Goal: Navigation & Orientation: Find specific page/section

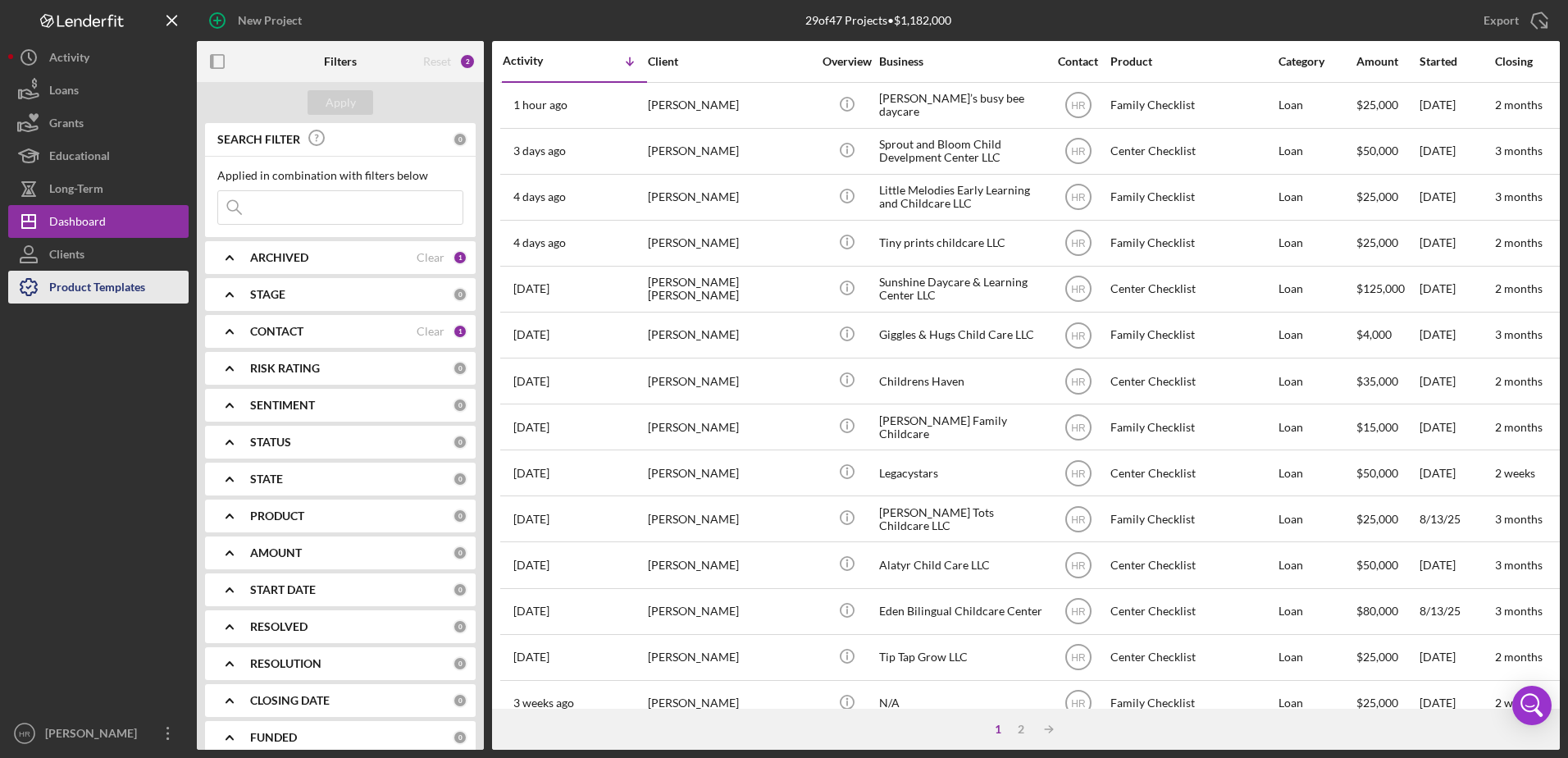
click at [104, 284] on div "Product Templates" at bounding box center [97, 289] width 96 height 37
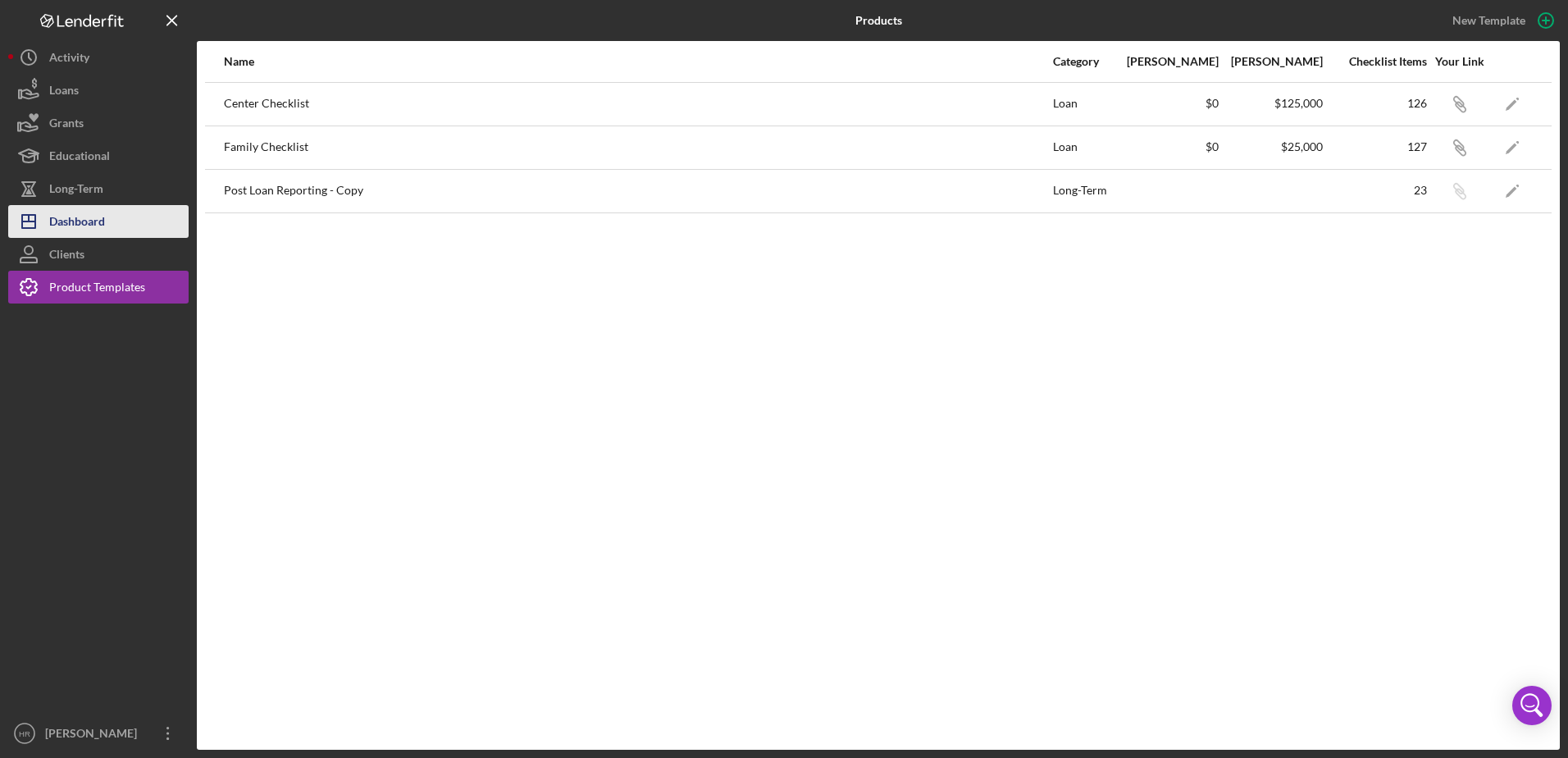
click at [79, 213] on div "Dashboard" at bounding box center [77, 223] width 56 height 37
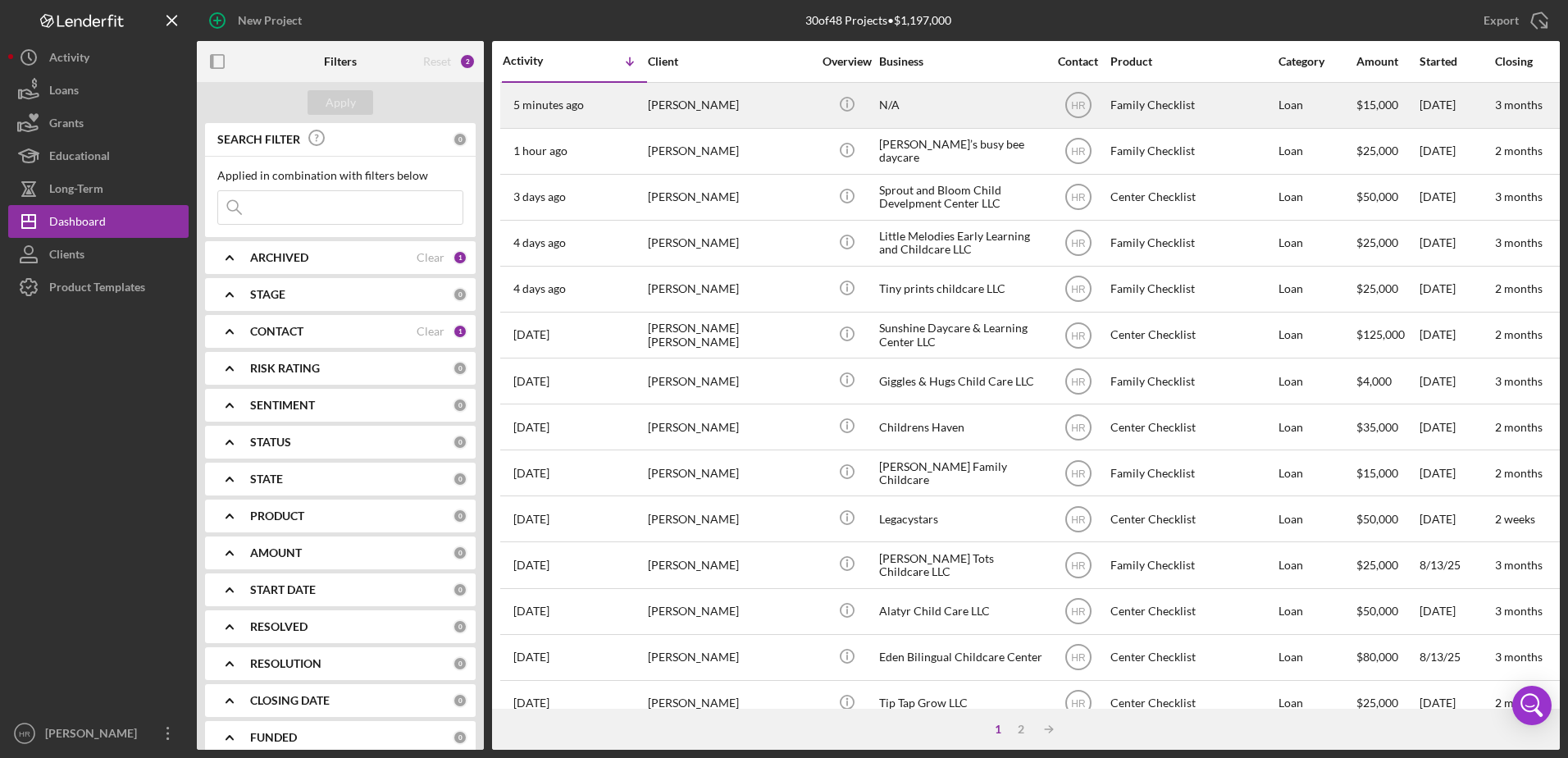
click at [735, 116] on div "[PERSON_NAME]" at bounding box center [729, 105] width 164 height 44
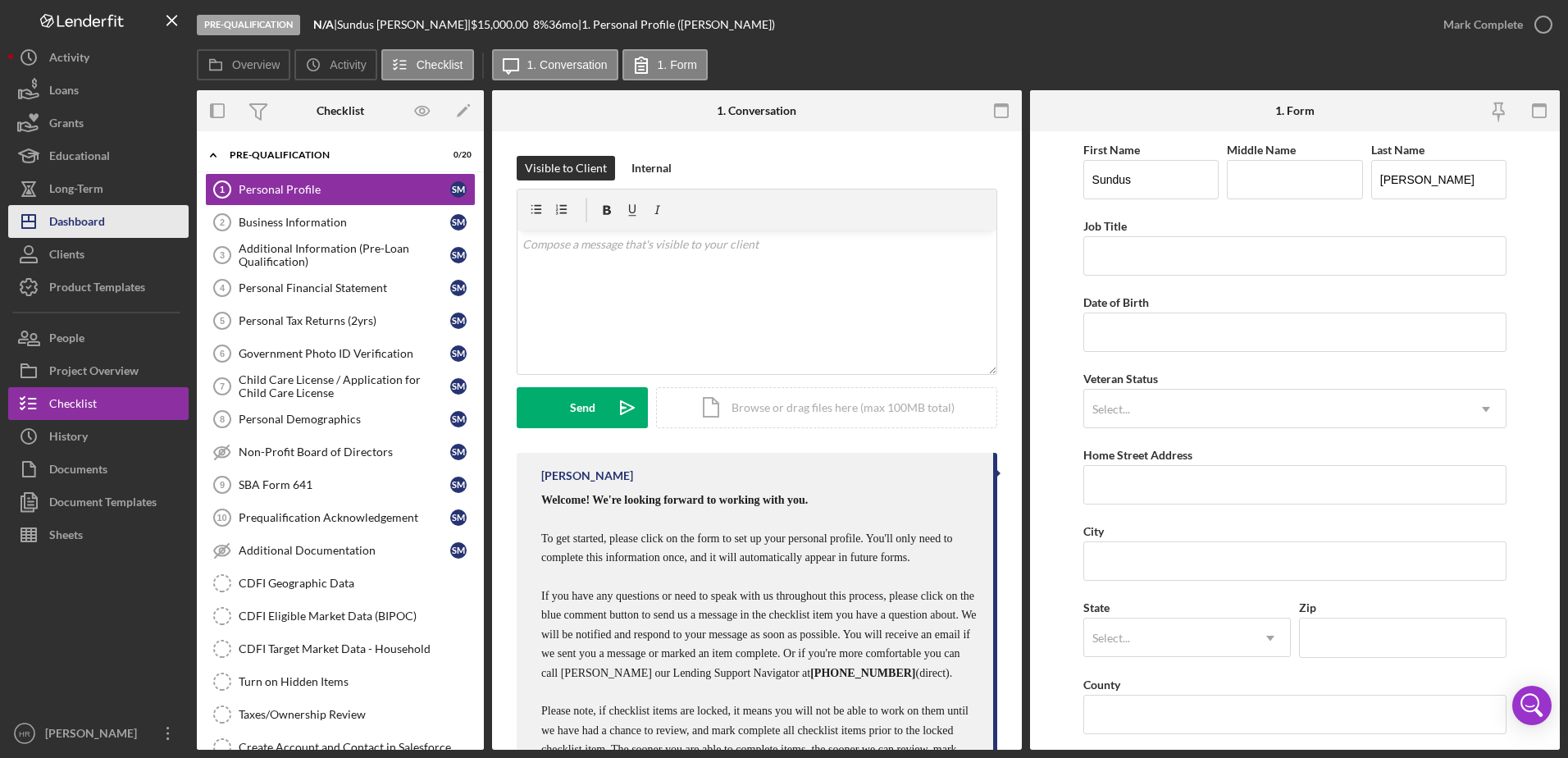
click at [88, 223] on div "Dashboard" at bounding box center [77, 223] width 56 height 37
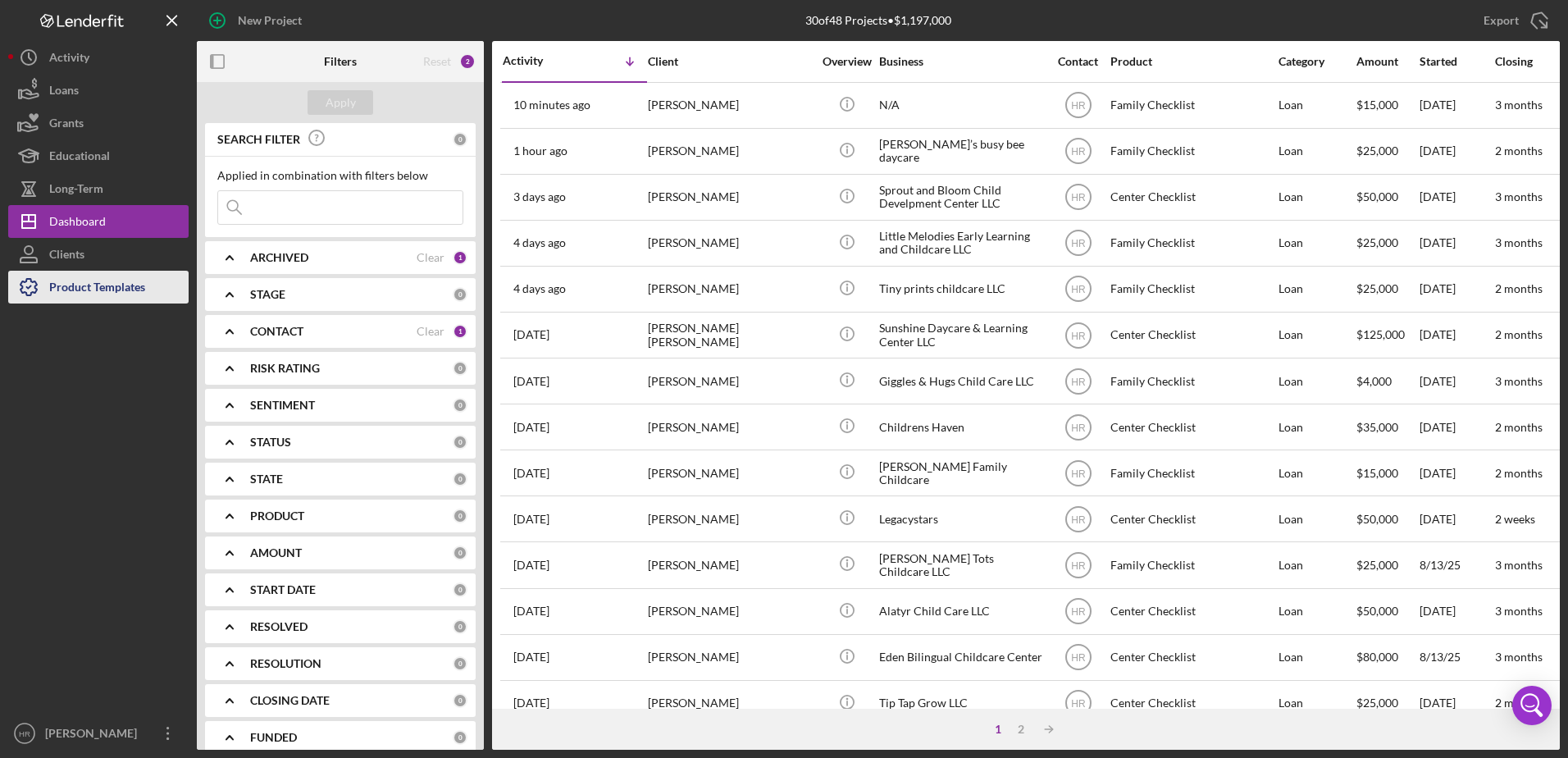
click at [111, 289] on div "Product Templates" at bounding box center [97, 289] width 96 height 37
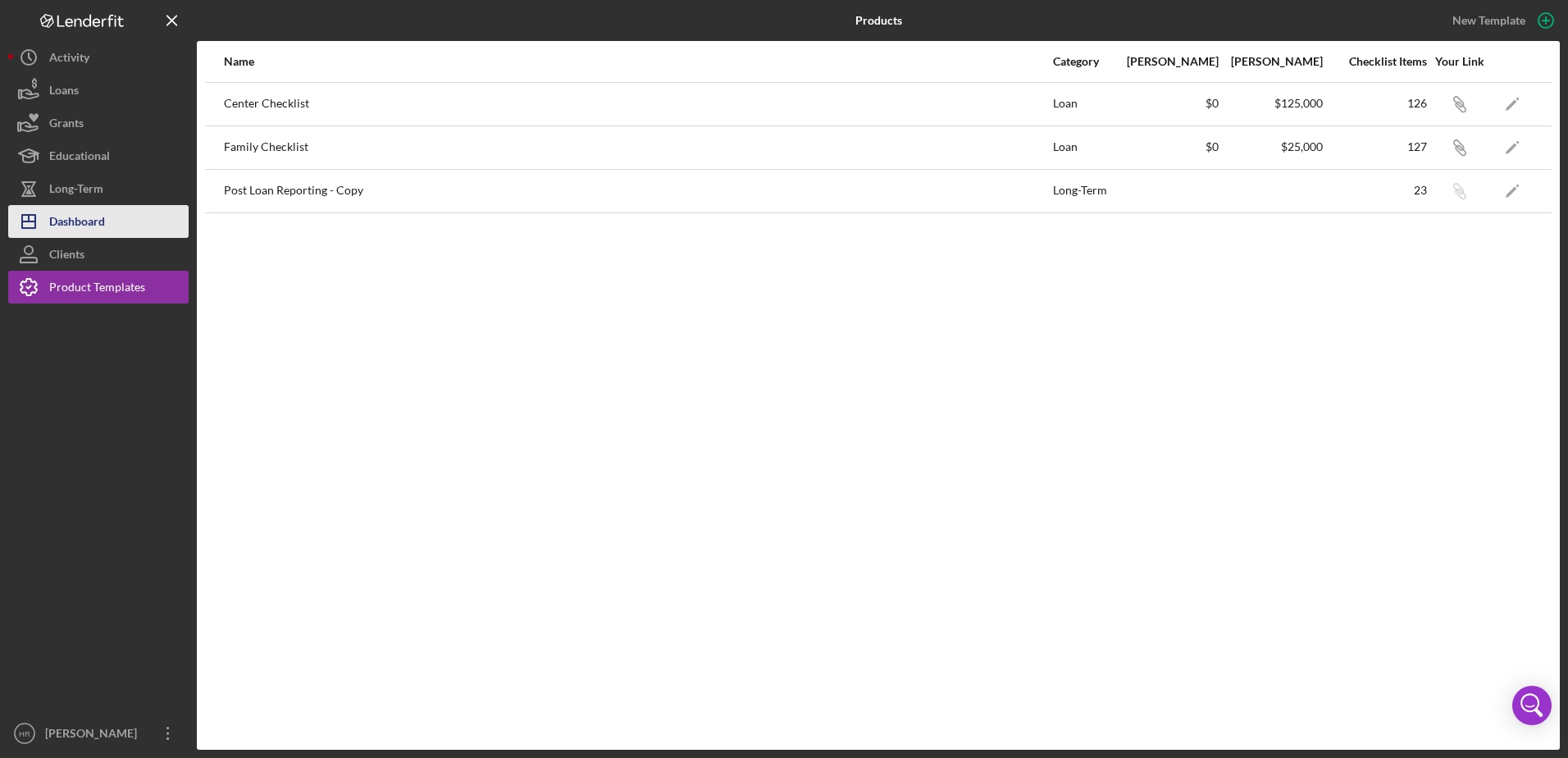
click at [78, 215] on div "Dashboard" at bounding box center [77, 223] width 56 height 37
